Goal: Information Seeking & Learning: Learn about a topic

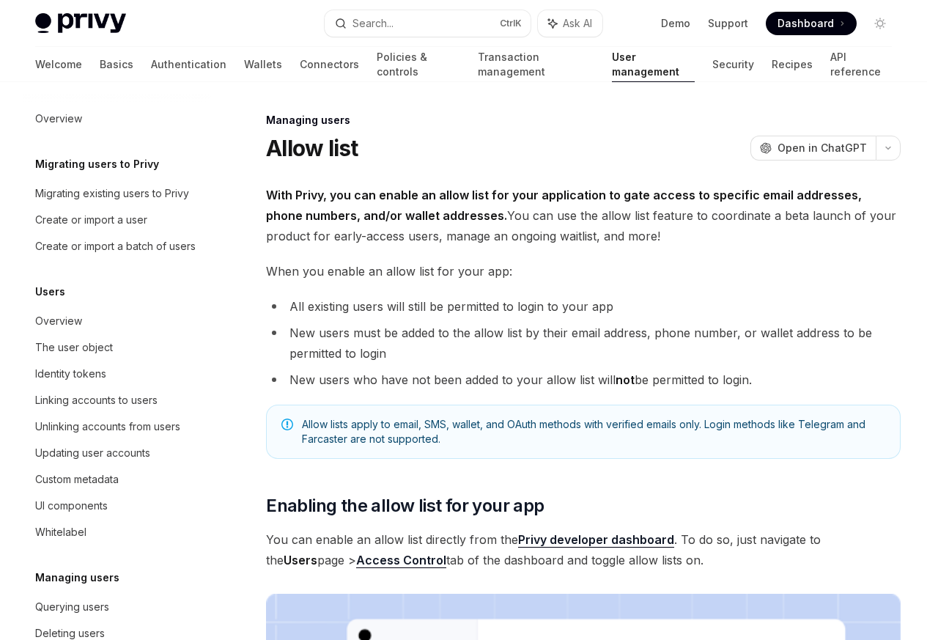
scroll to position [207, 0]
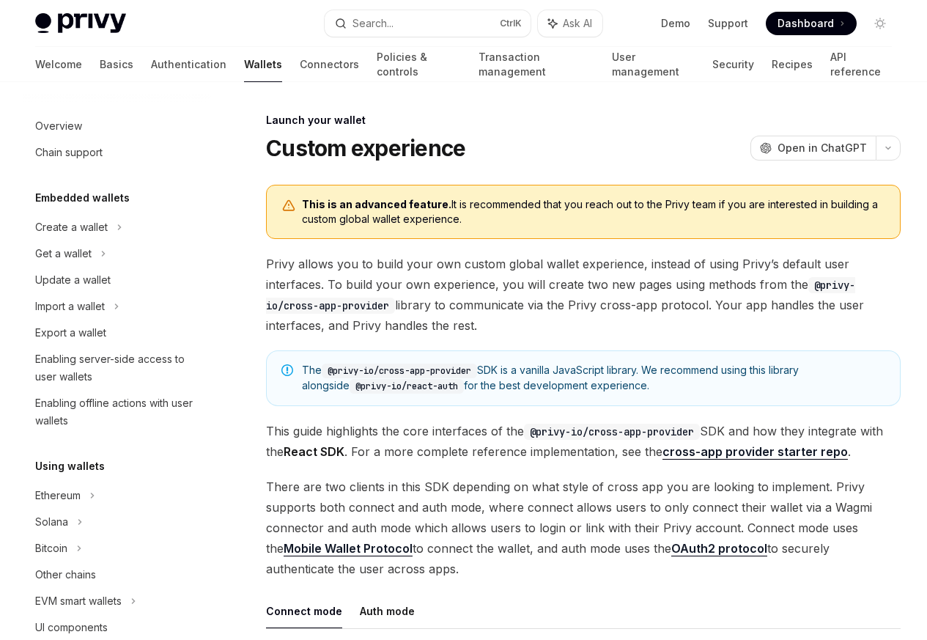
scroll to position [671, 0]
